Goal: Task Accomplishment & Management: Manage account settings

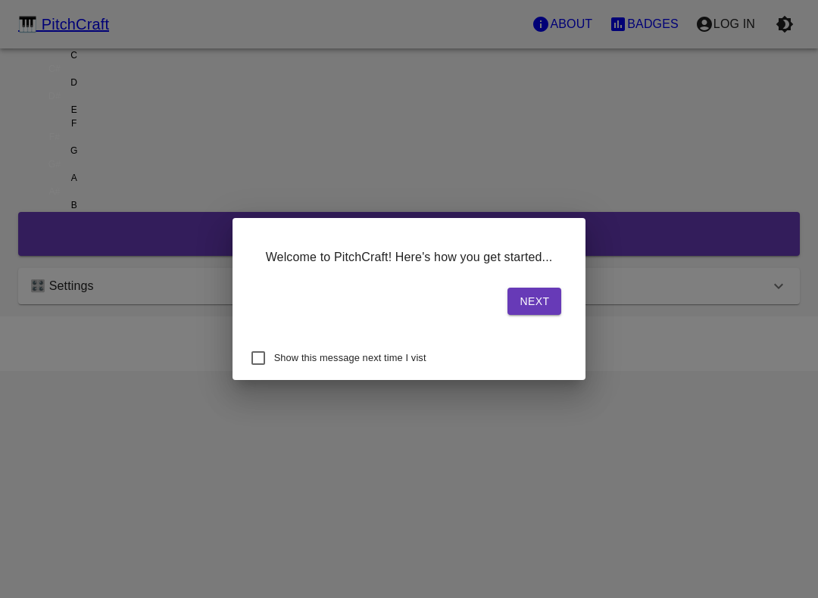
click at [507, 303] on button "Next" at bounding box center [534, 302] width 54 height 28
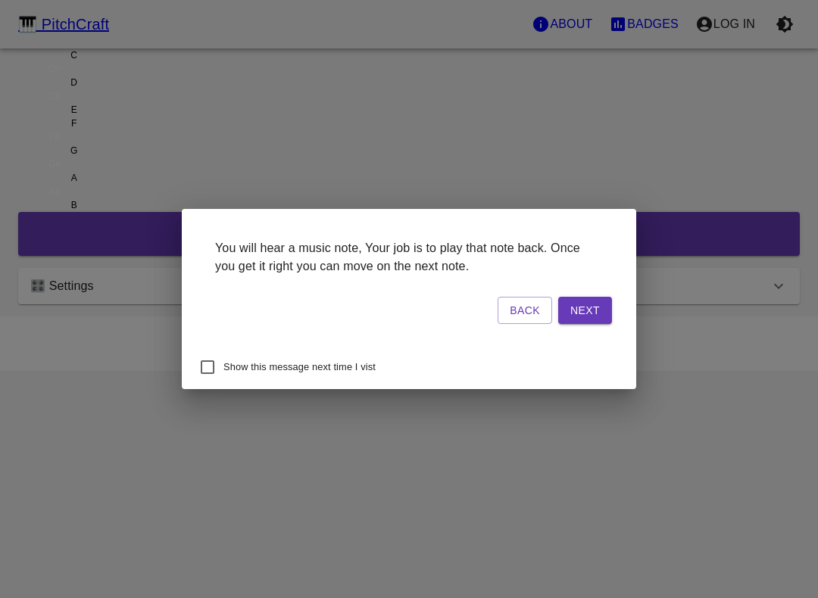
click at [558, 306] on button "Next" at bounding box center [585, 311] width 54 height 28
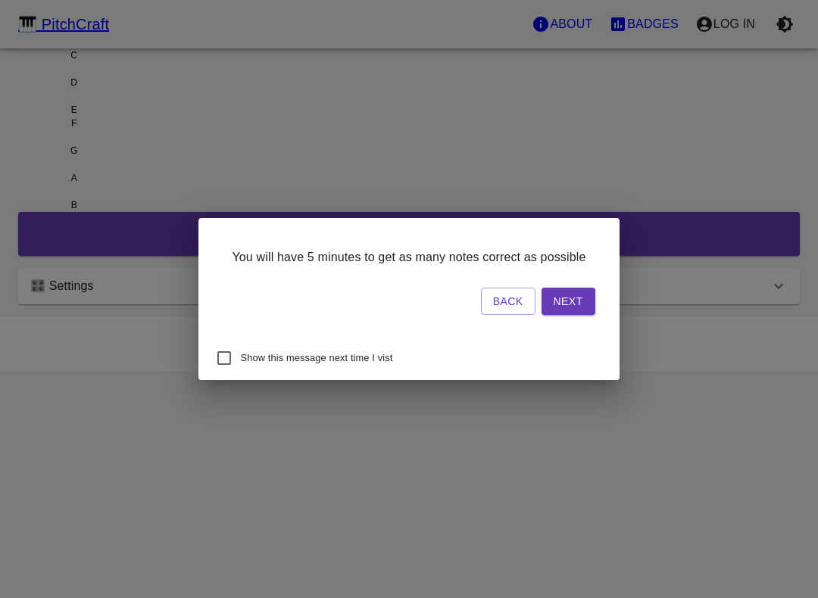
click at [542, 304] on button "Next" at bounding box center [569, 302] width 54 height 28
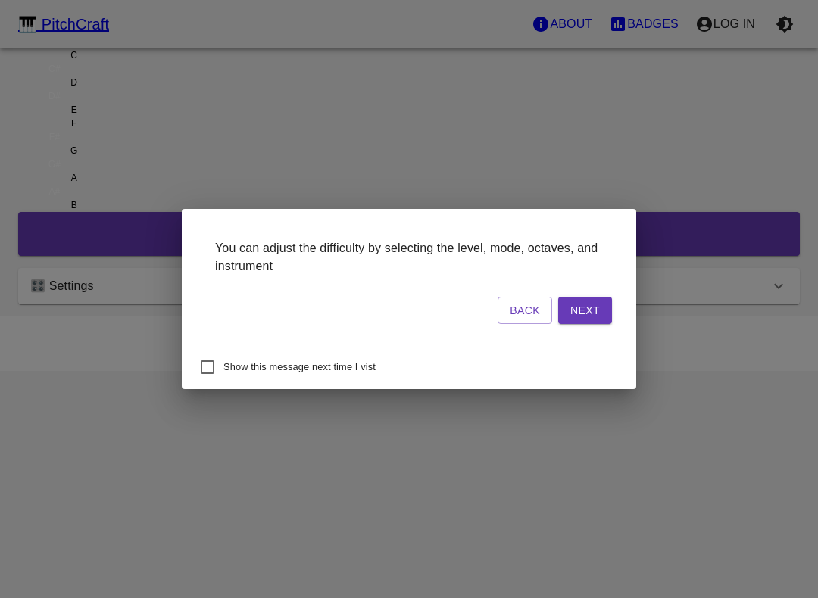
click at [558, 317] on button "Next" at bounding box center [585, 311] width 54 height 28
click at [518, 311] on button "Start Playing" at bounding box center [557, 311] width 110 height 28
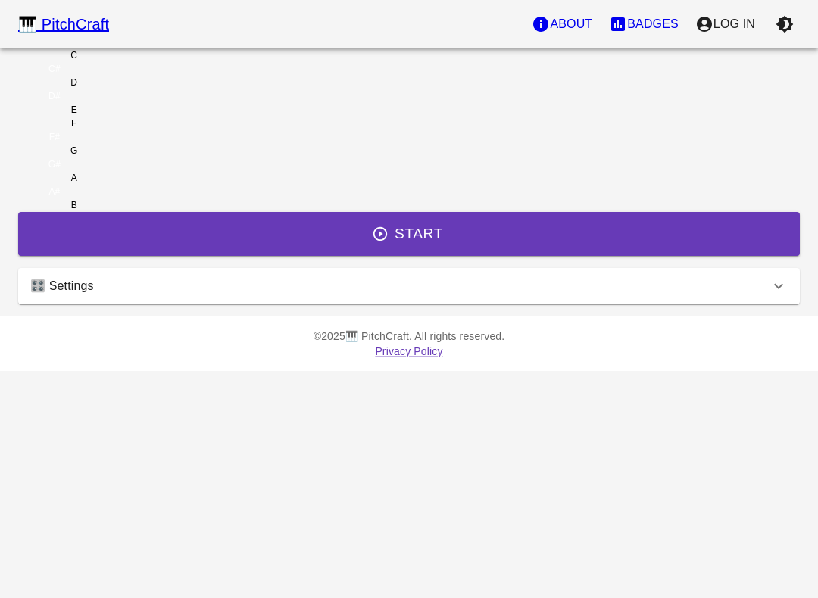
click at [714, 26] on icon "account of current user" at bounding box center [704, 24] width 18 height 18
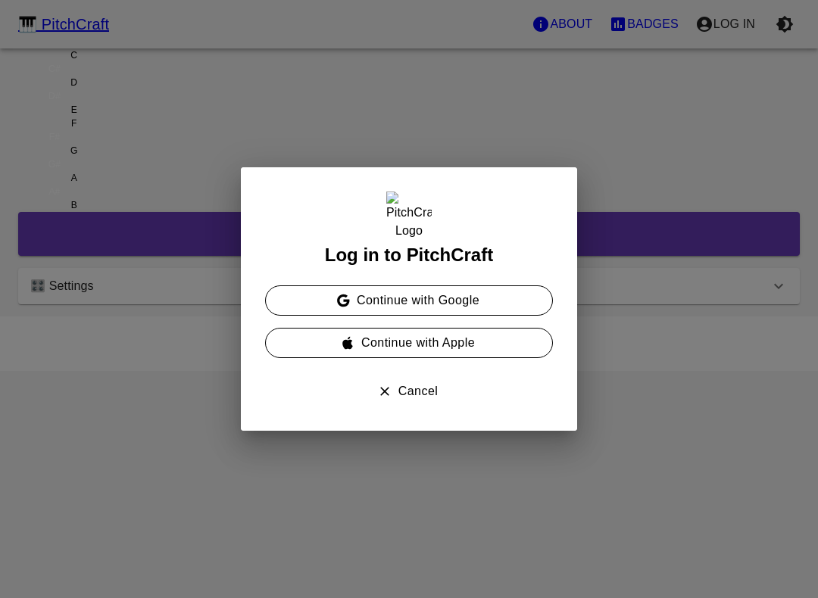
click at [465, 299] on button "Continue with Google" at bounding box center [409, 301] width 288 height 30
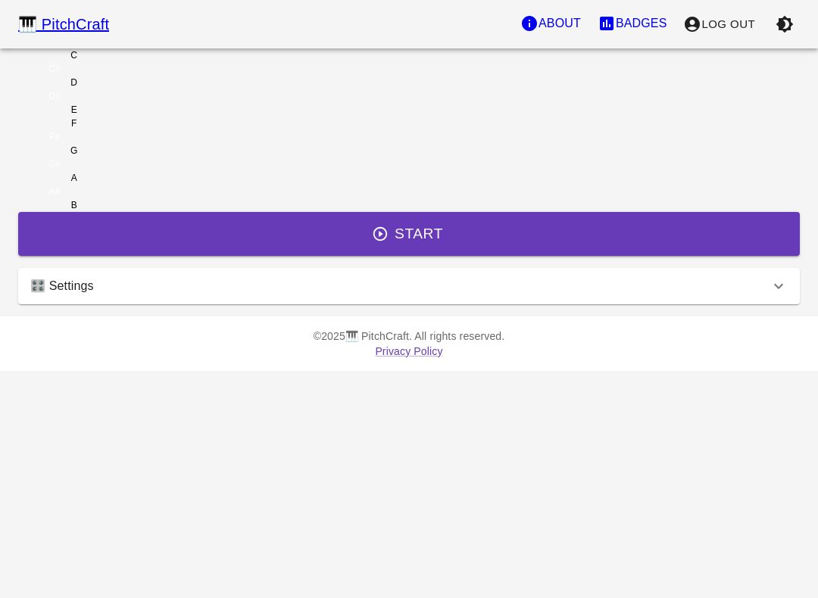
click at [629, 35] on button "Badges" at bounding box center [632, 23] width 86 height 30
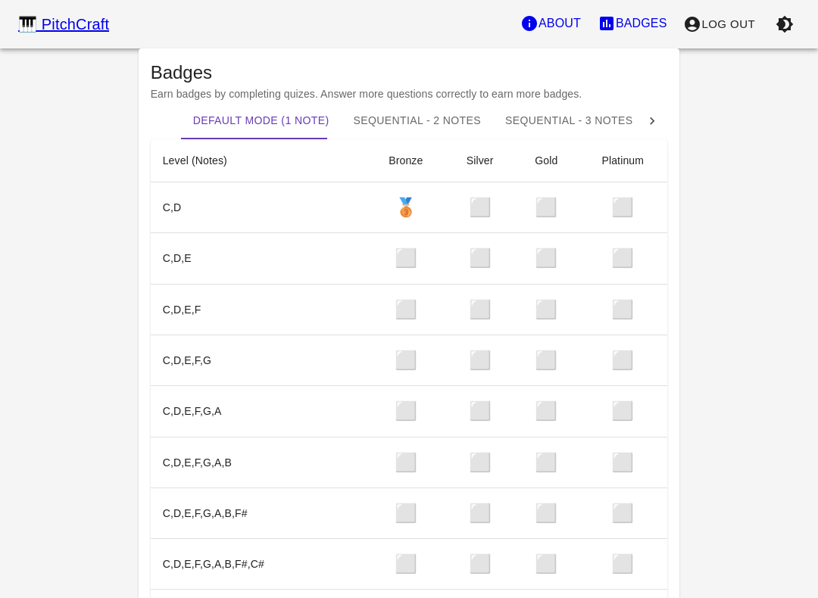
click at [642, 27] on p "Badges" at bounding box center [642, 23] width 52 height 18
click at [38, 35] on div "🎹 PitchCraft" at bounding box center [63, 24] width 91 height 24
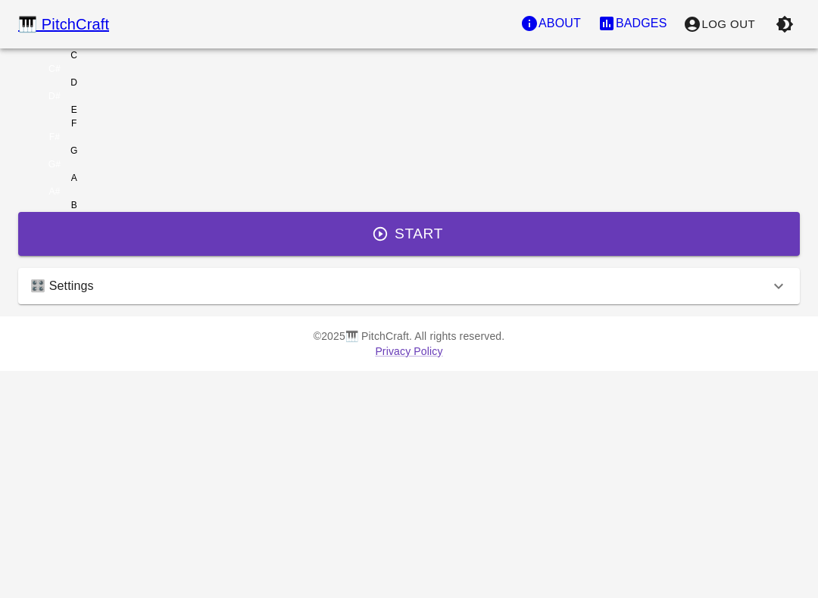
click at [587, 304] on div "🎛️ Settings" at bounding box center [409, 286] width 782 height 36
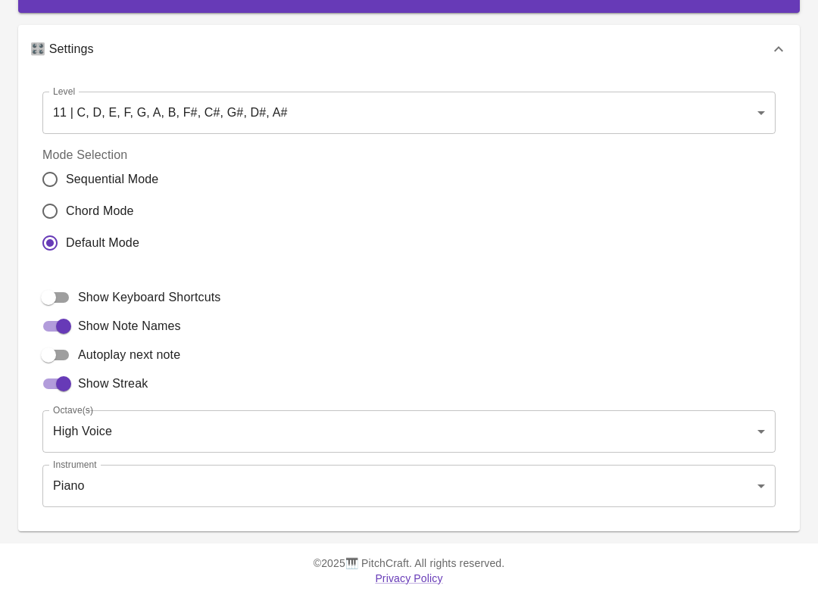
scroll to position [318, 0]
click at [551, 117] on body "🎹 PitchCraft About Badges Log Out C C# D D# E F F# G G# A A# B Start 🎛️ Setting…" at bounding box center [409, 178] width 818 height 842
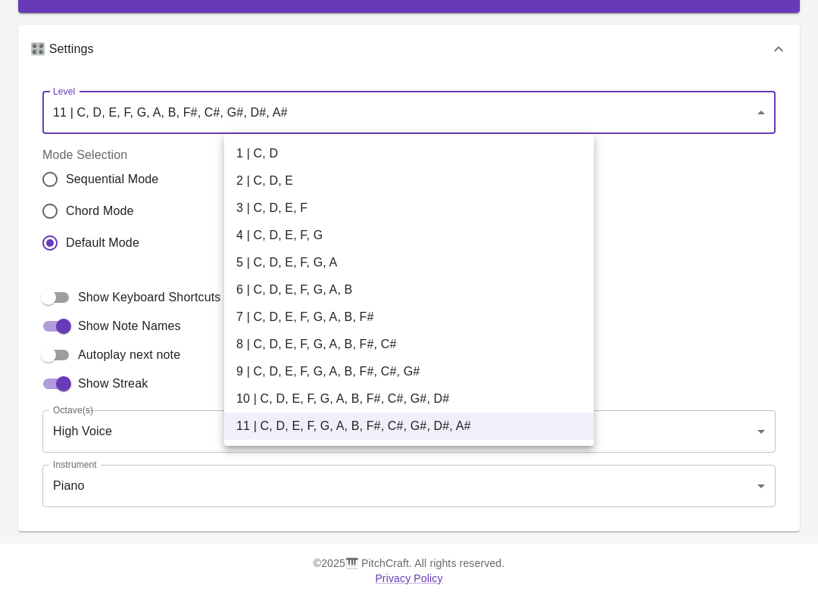
click at [463, 146] on li "1 | C, D" at bounding box center [409, 153] width 370 height 27
type input "1"
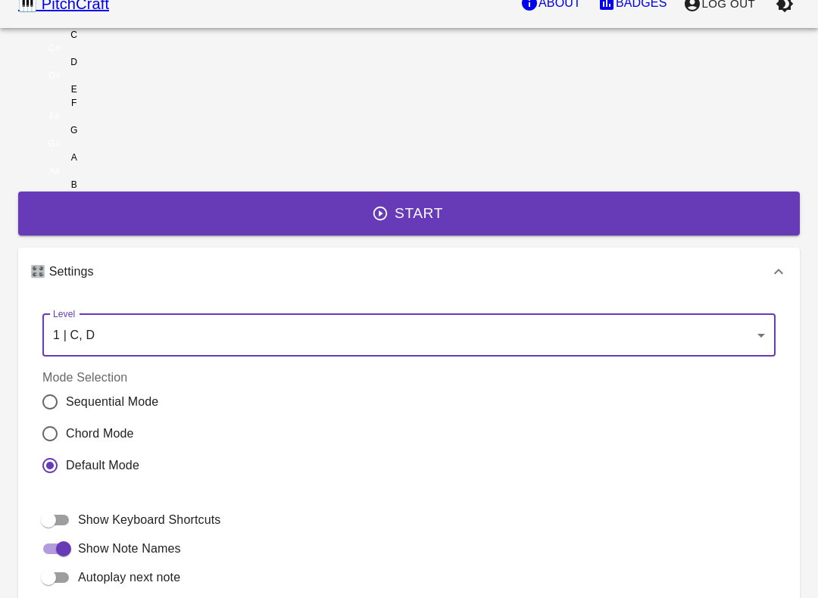
scroll to position [0, 0]
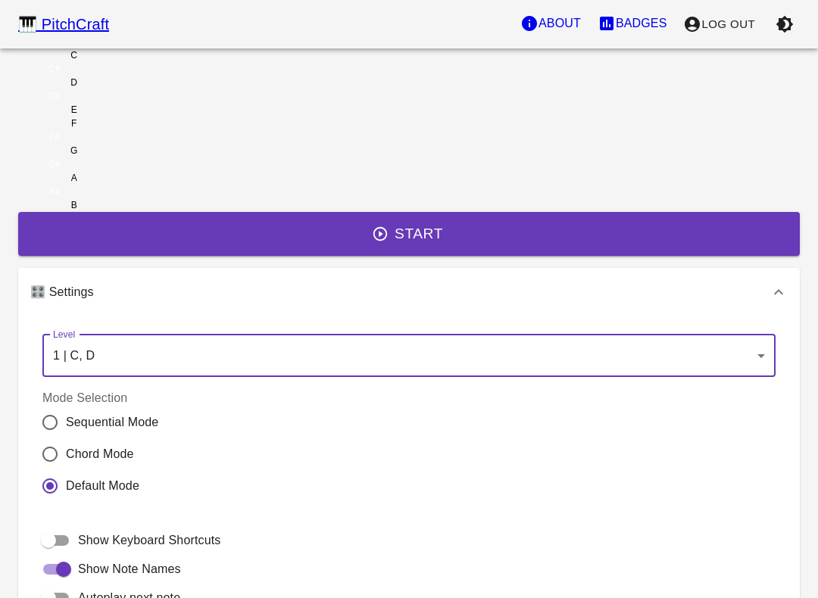
click at [790, 27] on icon "button" at bounding box center [784, 24] width 17 height 17
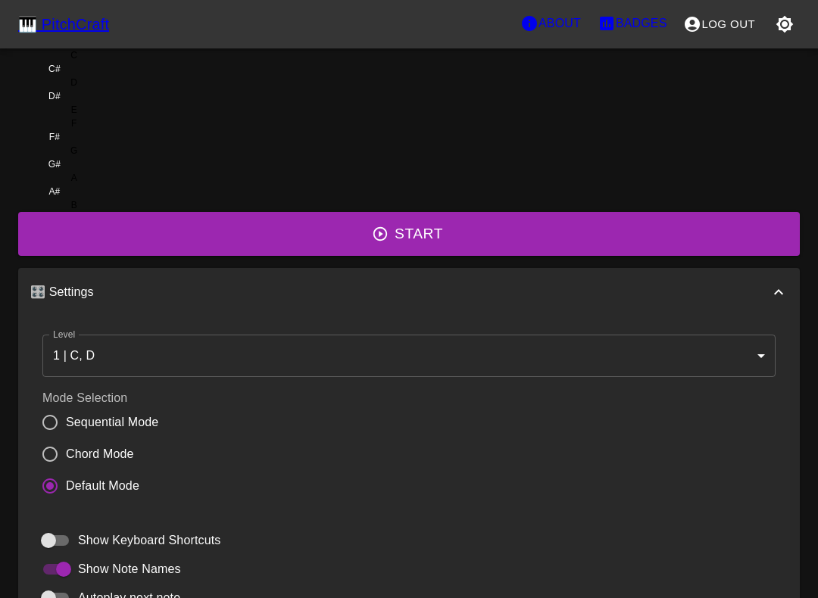
click at [786, 30] on icon "button" at bounding box center [784, 24] width 17 height 17
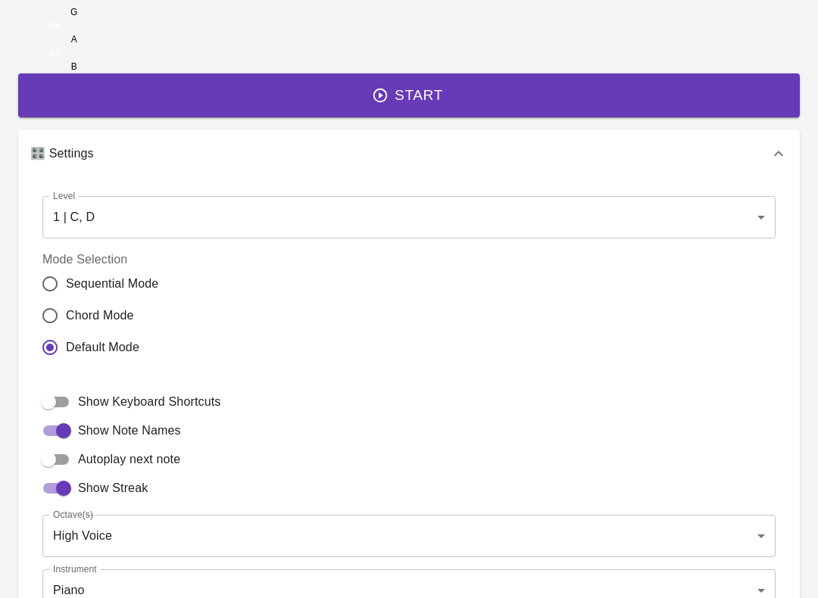
scroll to position [154, 0]
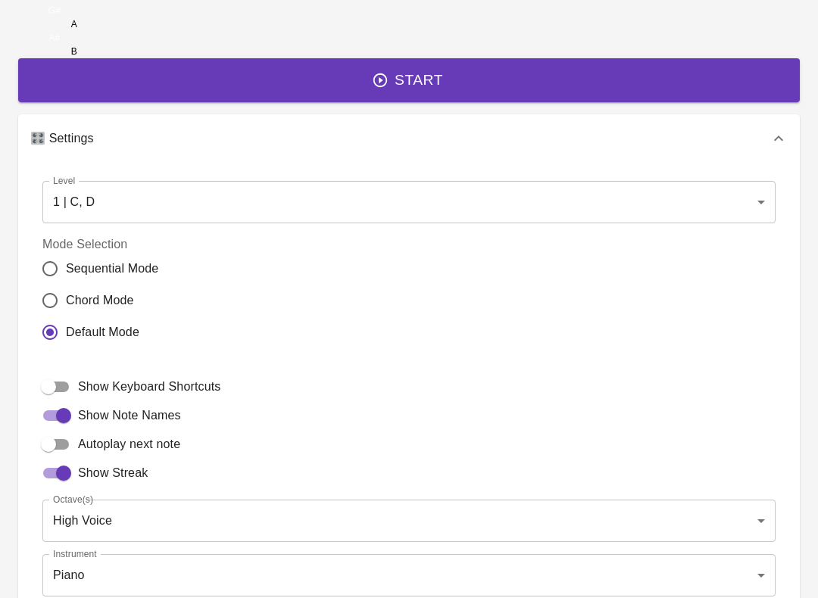
click at [107, 430] on input "Show Note Names" at bounding box center [63, 415] width 86 height 29
checkbox input "false"
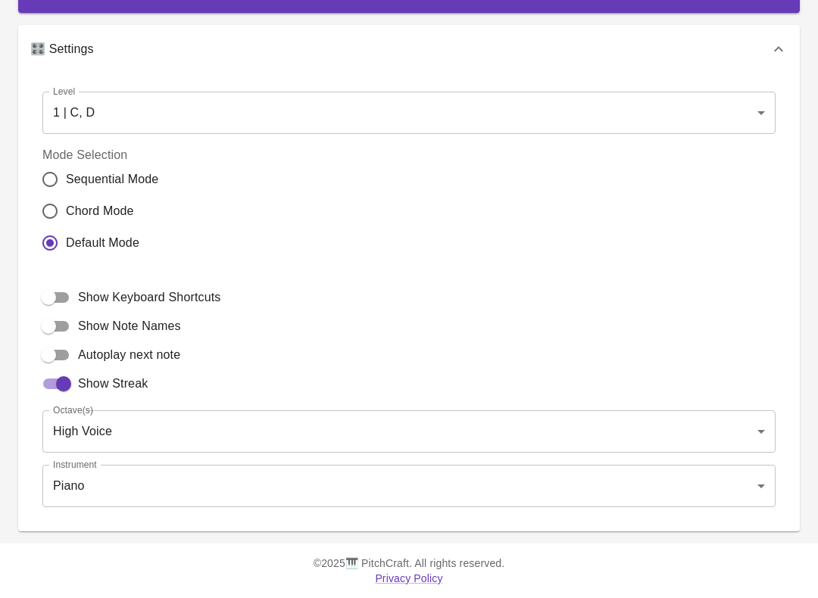
click at [92, 370] on input "Autoplay next note" at bounding box center [48, 355] width 86 height 29
checkbox input "true"
click at [92, 341] on input "Show Note Names" at bounding box center [48, 326] width 86 height 29
checkbox input "true"
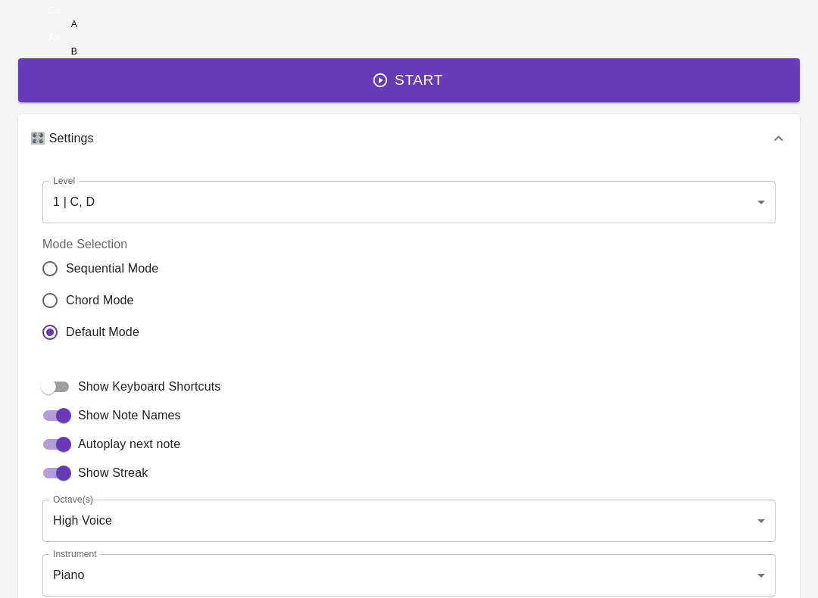
click at [66, 285] on input "Sequential Mode" at bounding box center [50, 269] width 32 height 32
radio input "true"
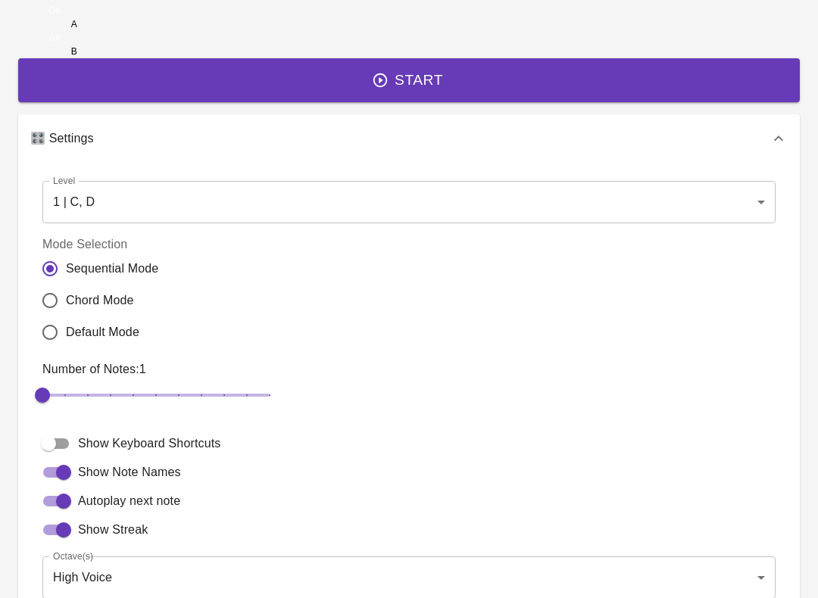
click at [66, 317] on input "Chord Mode" at bounding box center [50, 301] width 32 height 32
radio input "true"
click at [66, 285] on input "Sequential Mode" at bounding box center [50, 269] width 32 height 32
radio input "true"
click at [66, 348] on input "Default Mode" at bounding box center [50, 333] width 32 height 32
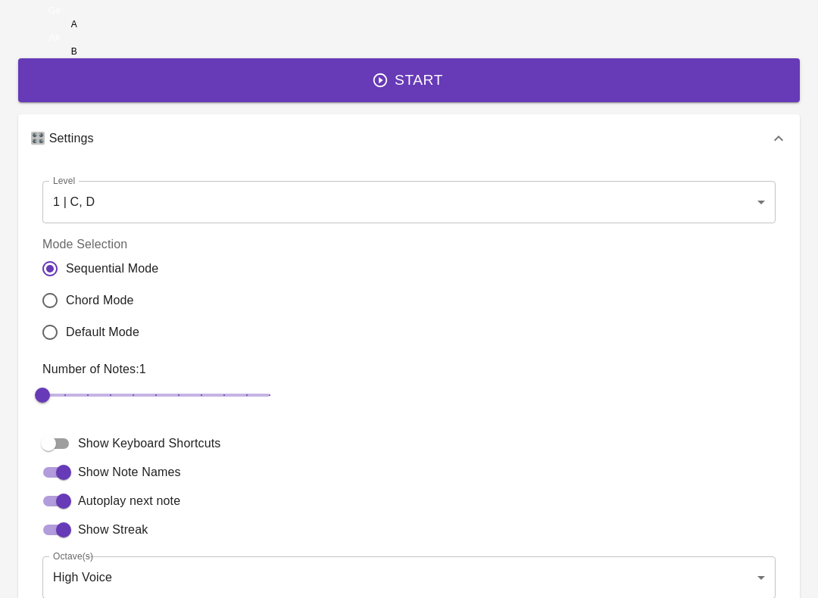
radio input "true"
